Goal: Task Accomplishment & Management: Manage account settings

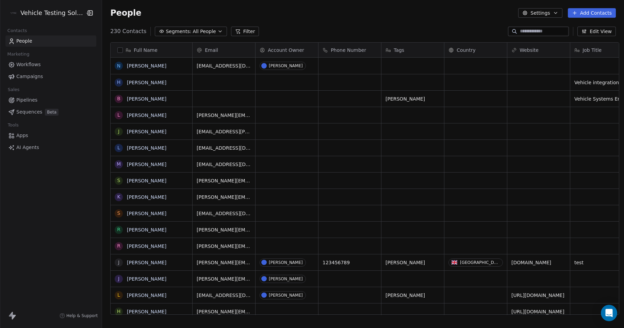
scroll to position [283, 521]
click at [53, 11] on html "Vehicle Testing Solutions Contacts People Marketing Workflows Campaigns Sales P…" at bounding box center [312, 164] width 624 height 328
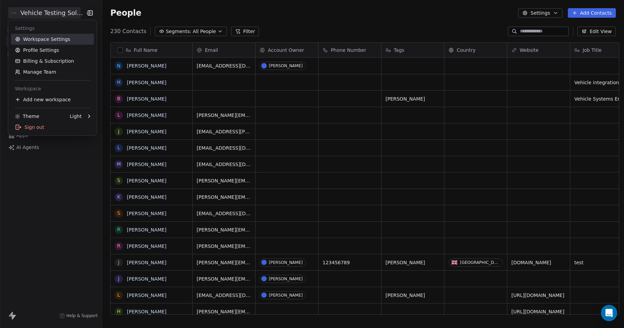
click at [65, 39] on link "Workspace Settings" at bounding box center [52, 39] width 83 height 11
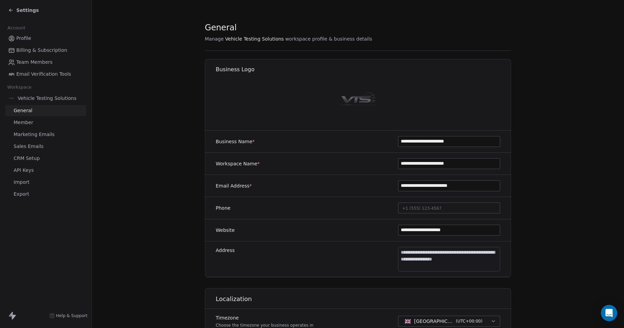
click at [38, 157] on span "CRM Setup" at bounding box center [27, 158] width 26 height 7
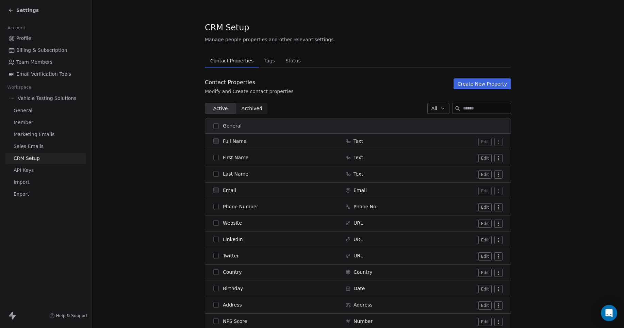
click at [266, 58] on span "Tags" at bounding box center [270, 61] width 16 height 10
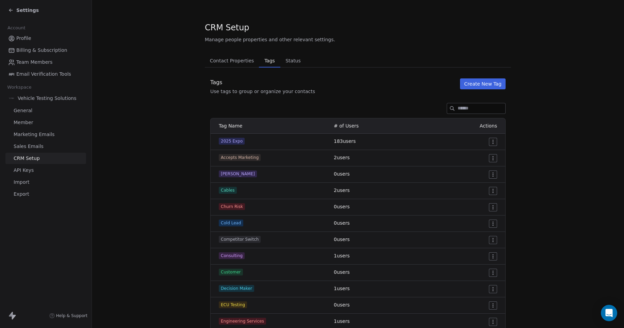
click at [475, 86] on button "Create New Tag" at bounding box center [483, 83] width 46 height 11
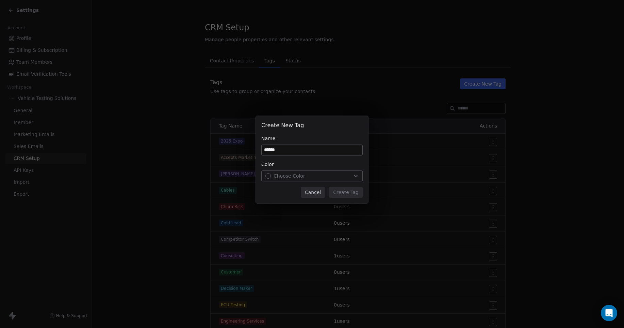
type input "******"
click at [355, 176] on icon "button" at bounding box center [355, 175] width 5 height 5
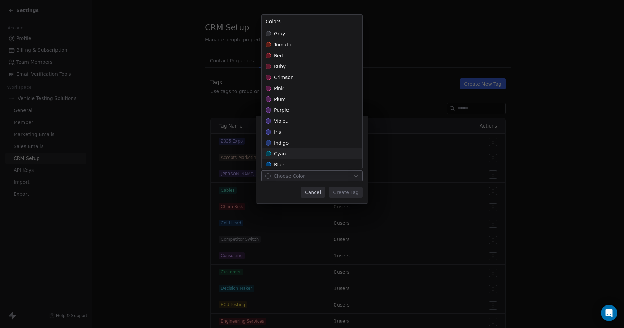
click at [276, 155] on span "cyan" at bounding box center [280, 153] width 12 height 7
click at [343, 193] on div "Create New Tag Name ****** Color cyan Cancel Create Tag" at bounding box center [312, 164] width 624 height 118
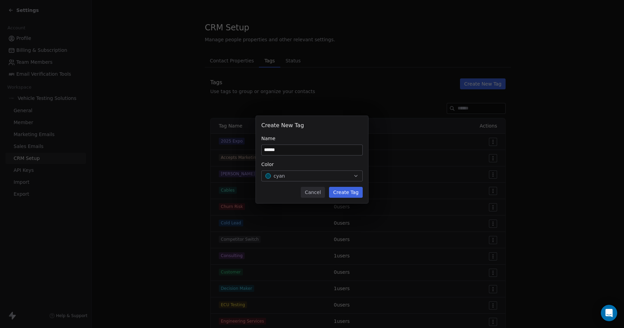
click at [351, 193] on button "Create Tag" at bounding box center [346, 192] width 34 height 11
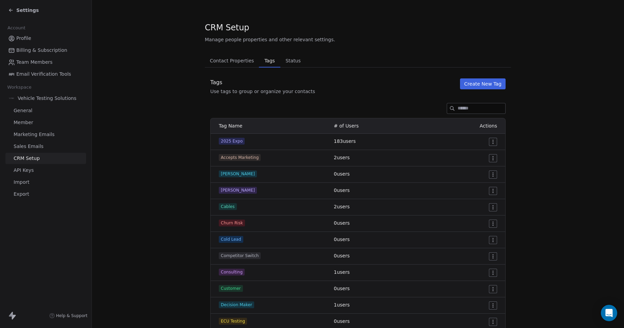
click at [492, 173] on html "Settings Account Profile Billing & Subscription Team Members Email Verification…" at bounding box center [312, 164] width 624 height 328
click at [482, 199] on span "Delete" at bounding box center [482, 198] width 16 height 7
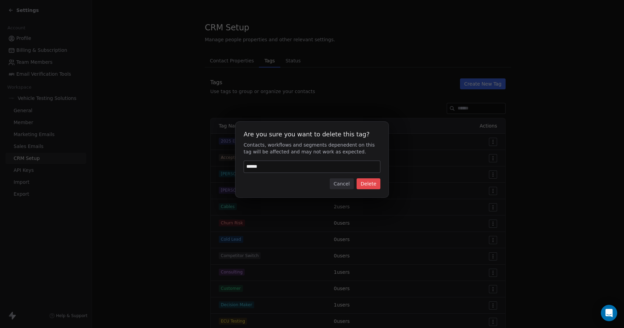
type input "******"
click at [377, 180] on button "Delete" at bounding box center [369, 183] width 24 height 11
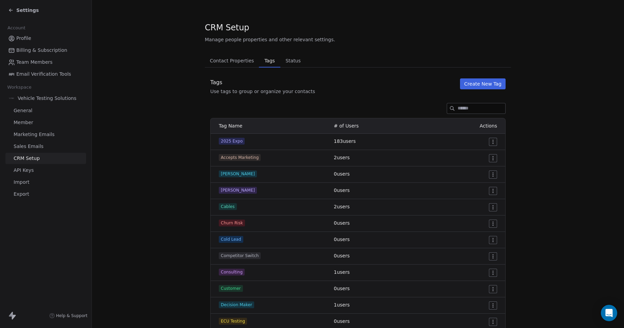
click at [493, 174] on html "Settings Account Profile Billing & Subscription Team Members Email Verification…" at bounding box center [312, 164] width 624 height 328
click at [479, 200] on span "Delete" at bounding box center [482, 198] width 16 height 7
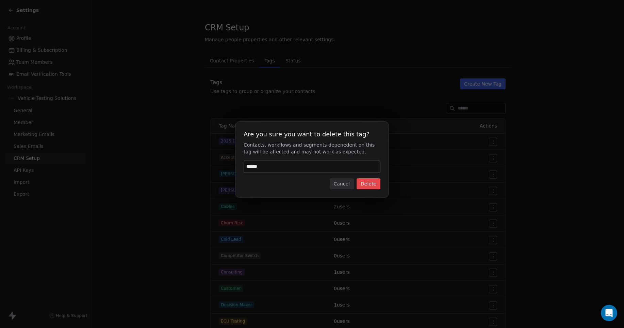
type input "******"
click at [367, 182] on button "Delete" at bounding box center [369, 183] width 24 height 11
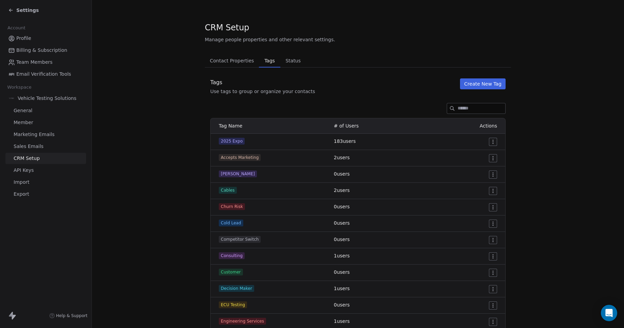
click at [19, 12] on span "Settings" at bounding box center [27, 10] width 22 height 7
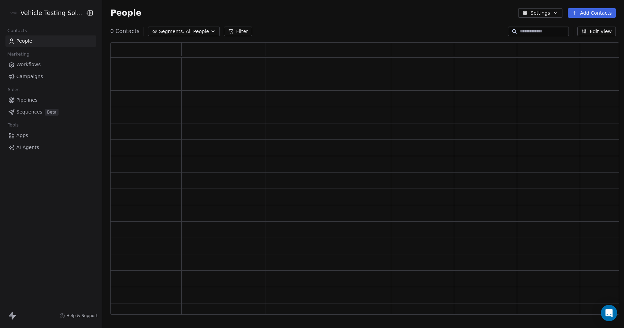
scroll to position [267, 504]
click at [29, 39] on span "People" at bounding box center [24, 40] width 16 height 7
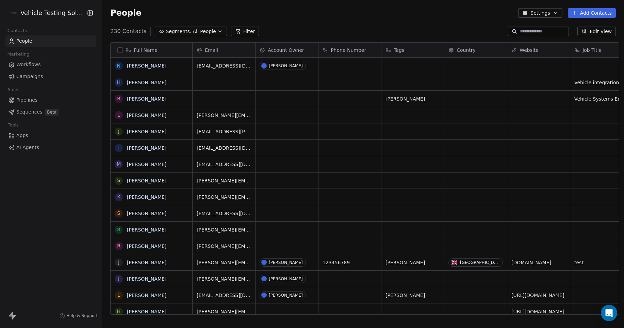
scroll to position [283, 521]
click at [404, 115] on div "grid" at bounding box center [413, 115] width 63 height 16
type textarea "******"
click at [455, 116] on html "Vehicle Testing Solutions Contacts People Marketing Workflows Campaigns Sales P…" at bounding box center [312, 164] width 624 height 328
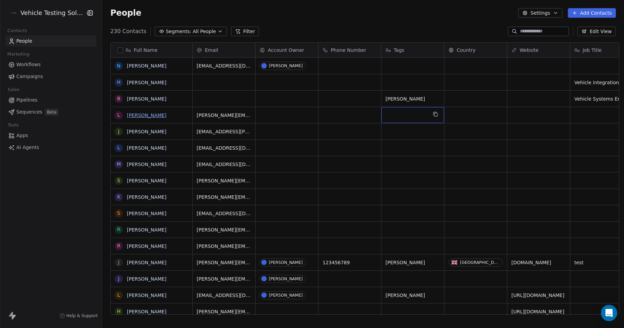
click at [140, 114] on link "[PERSON_NAME]" at bounding box center [146, 114] width 39 height 5
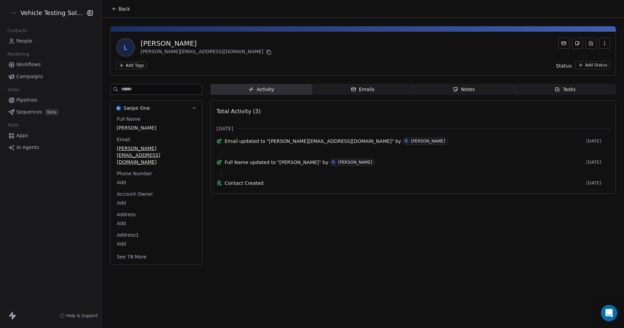
click at [137, 66] on html "Vehicle Testing Solutions Contacts People Marketing Workflows Campaigns Sales P…" at bounding box center [312, 164] width 624 height 328
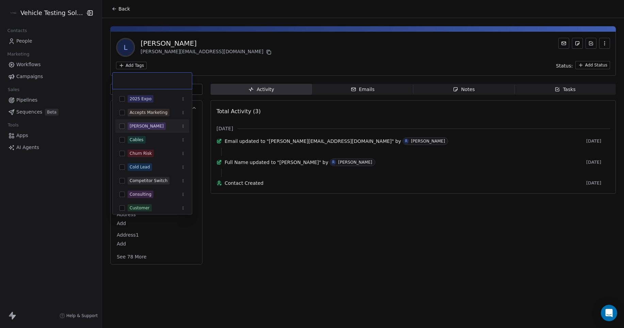
click at [124, 125] on button "Suggestions" at bounding box center [121, 125] width 5 height 5
click at [234, 255] on html "Vehicle Testing Solutions Contacts People Marketing Workflows Campaigns Sales P…" at bounding box center [312, 164] width 624 height 328
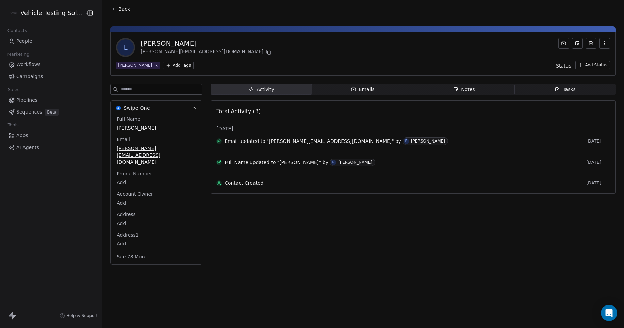
click at [118, 7] on span "Back" at bounding box center [124, 8] width 12 height 7
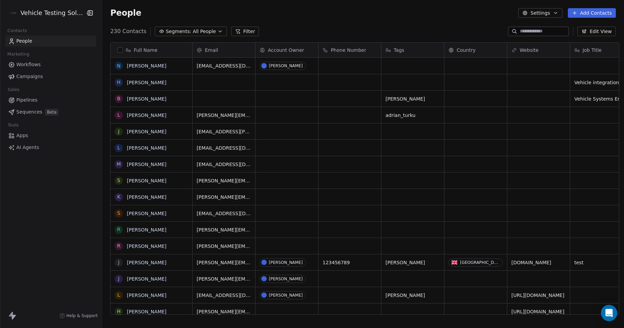
scroll to position [283, 521]
click at [30, 99] on span "Pipelines" at bounding box center [26, 99] width 21 height 7
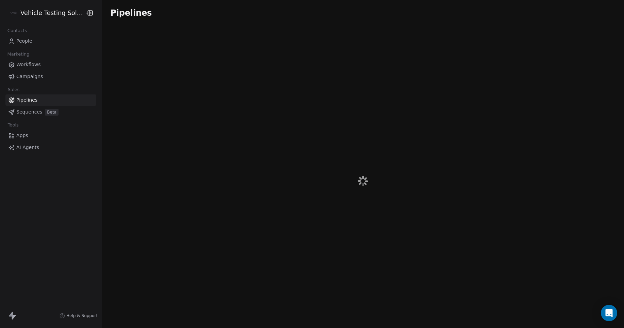
click at [50, 15] on html "Vehicle Testing Solutions Contacts People Marketing Workflows Campaigns Sales P…" at bounding box center [312, 164] width 624 height 328
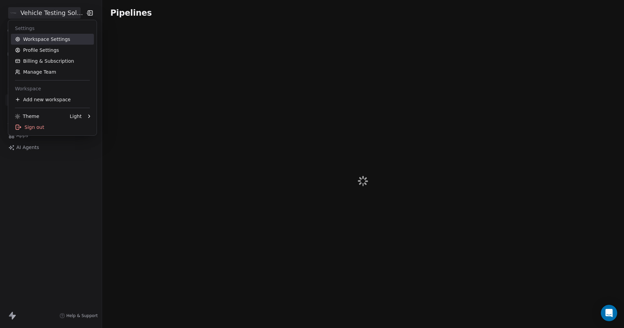
click at [49, 35] on link "Workspace Settings" at bounding box center [52, 39] width 83 height 11
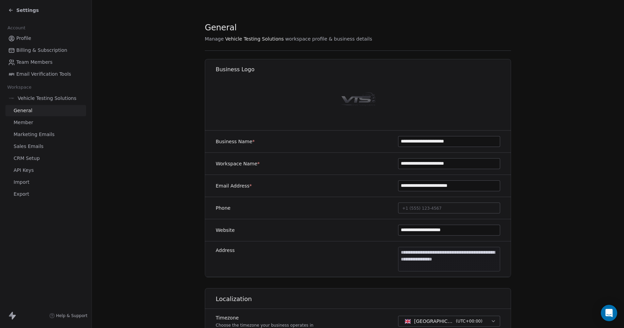
click at [10, 11] on icon at bounding box center [9, 10] width 1 height 1
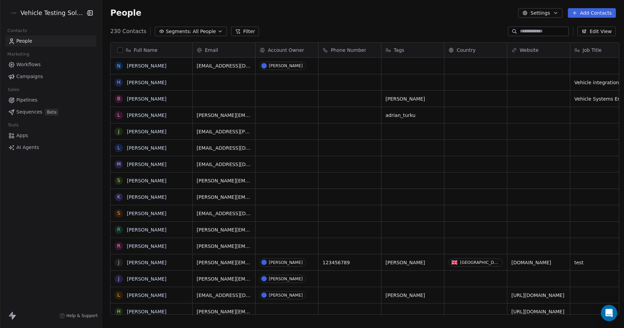
scroll to position [283, 521]
click at [28, 101] on span "Pipelines" at bounding box center [26, 99] width 21 height 7
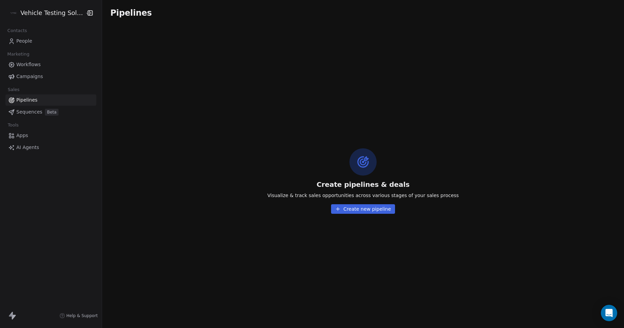
click at [35, 99] on span "Pipelines" at bounding box center [26, 99] width 21 height 7
click at [22, 99] on span "Pipelines" at bounding box center [26, 99] width 21 height 7
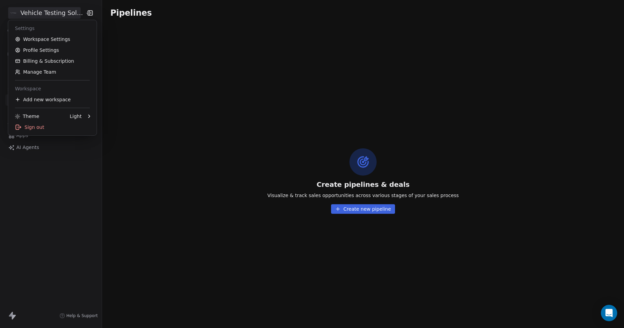
click at [57, 10] on html "Vehicle Testing Solutions Contacts People Marketing Workflows Campaigns Sales P…" at bounding box center [312, 164] width 624 height 328
click at [235, 65] on html "Vehicle Testing Solutions Contacts People Marketing Workflows Campaigns Sales P…" at bounding box center [312, 164] width 624 height 328
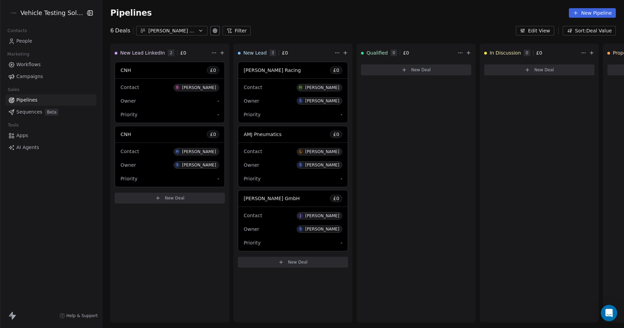
click at [197, 27] on button "Scott's Pipe Line" at bounding box center [171, 31] width 71 height 10
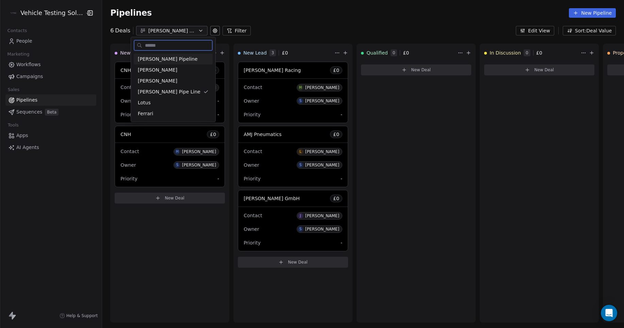
click at [180, 63] on div "Ryan's Pipeline" at bounding box center [173, 58] width 79 height 11
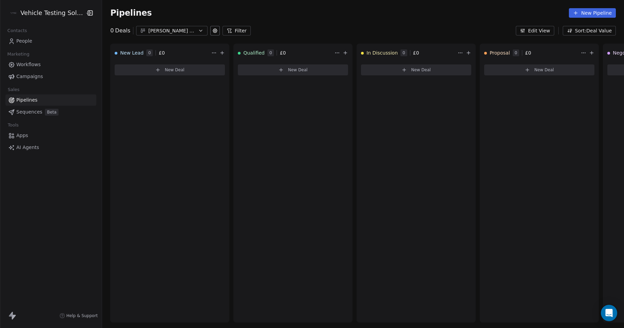
click at [198, 32] on icon "button" at bounding box center [200, 30] width 5 height 5
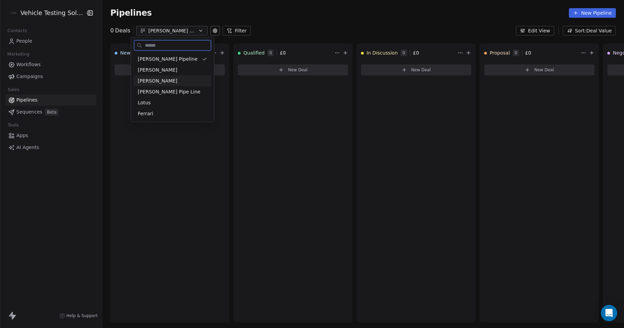
click at [177, 81] on div "John Pipeline" at bounding box center [172, 80] width 69 height 7
